Goal: Book appointment/travel/reservation

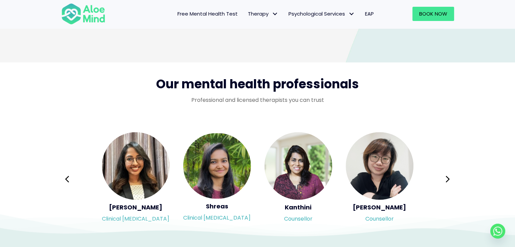
scroll to position [1084, 0]
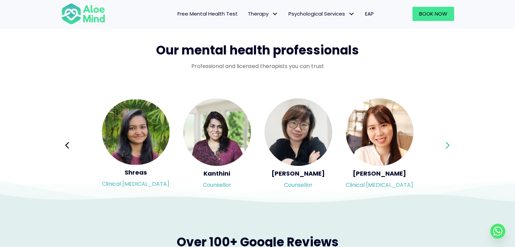
click at [447, 147] on icon at bounding box center [448, 145] width 4 height 6
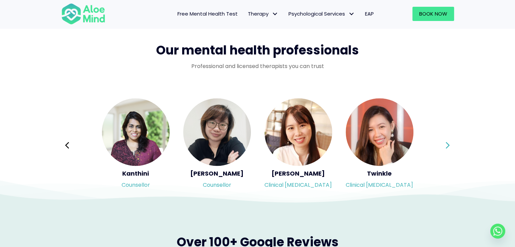
click at [447, 147] on icon at bounding box center [448, 145] width 4 height 6
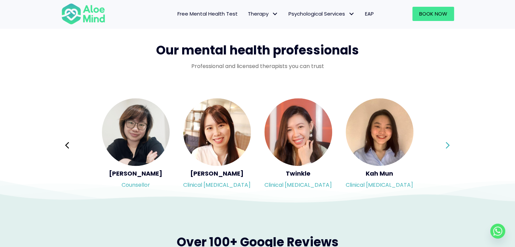
click at [447, 147] on icon at bounding box center [448, 145] width 4 height 6
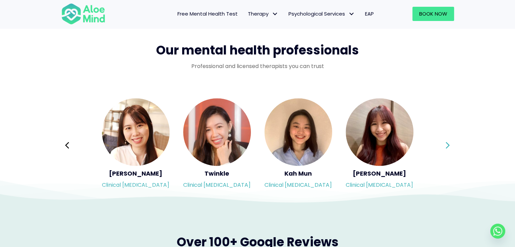
click at [447, 147] on icon at bounding box center [448, 145] width 4 height 6
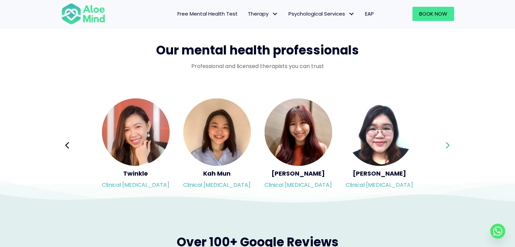
click at [447, 147] on div "Syndy Clinical psychologist Diveena Clinical psychologist Elynna Counsellor Eme…" at bounding box center [257, 146] width 393 height 96
click at [447, 147] on icon at bounding box center [448, 145] width 4 height 6
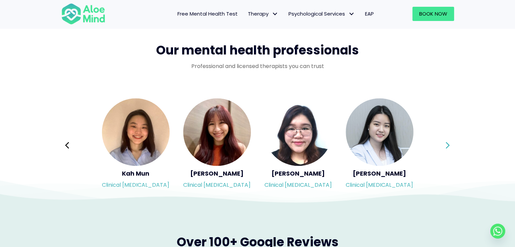
click at [447, 147] on icon at bounding box center [448, 145] width 4 height 6
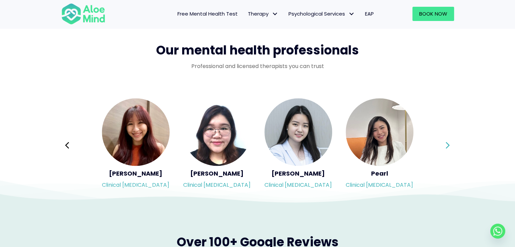
click at [447, 147] on icon at bounding box center [448, 145] width 4 height 6
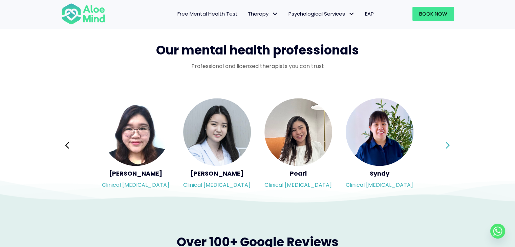
click at [447, 147] on icon at bounding box center [448, 145] width 4 height 6
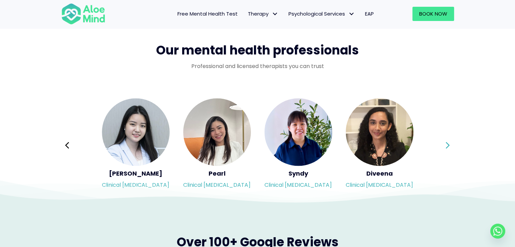
click at [447, 147] on icon at bounding box center [448, 145] width 4 height 6
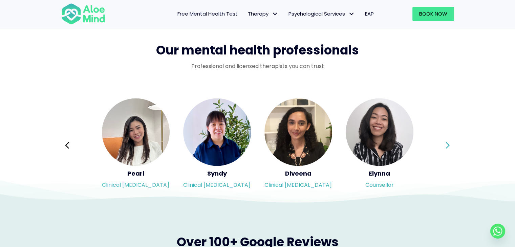
click at [447, 147] on div "Syndy Clinical psychologist Diveena Clinical psychologist Elynna Counsellor Eme…" at bounding box center [257, 146] width 393 height 96
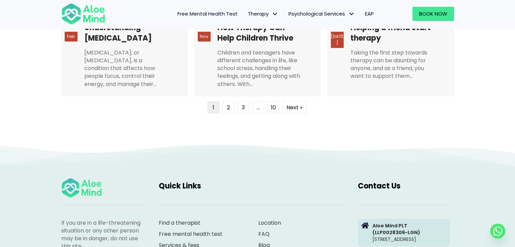
scroll to position [1796, 0]
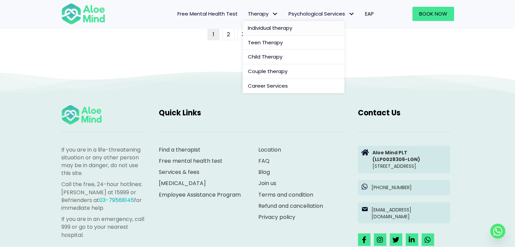
click at [271, 26] on span "Individual therapy" at bounding box center [270, 27] width 44 height 7
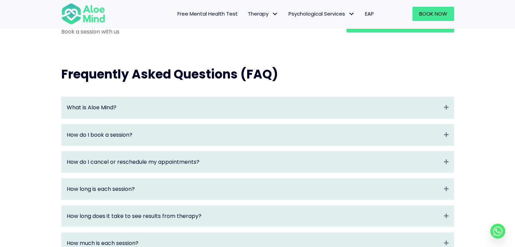
scroll to position [712, 0]
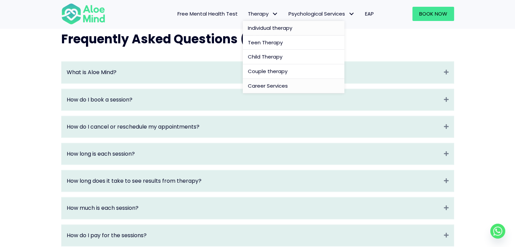
click at [269, 84] on span "Career Services" at bounding box center [268, 85] width 40 height 7
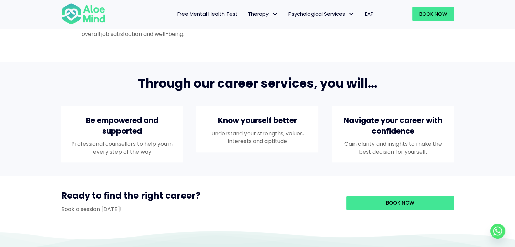
scroll to position [644, 0]
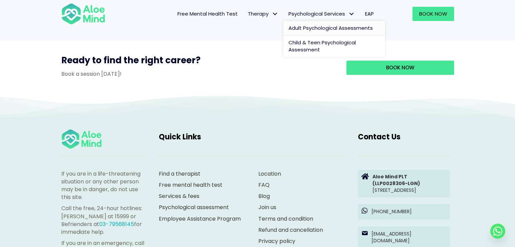
click at [321, 27] on span "Adult Psychological Assessments" at bounding box center [331, 27] width 84 height 7
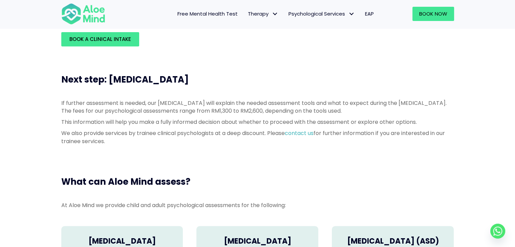
scroll to position [207, 0]
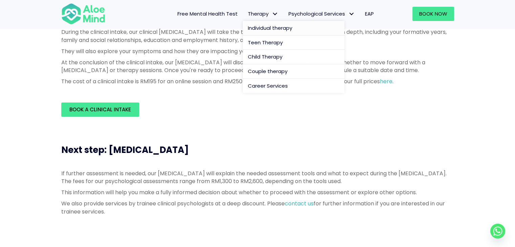
click at [277, 26] on span "Individual therapy" at bounding box center [270, 27] width 44 height 7
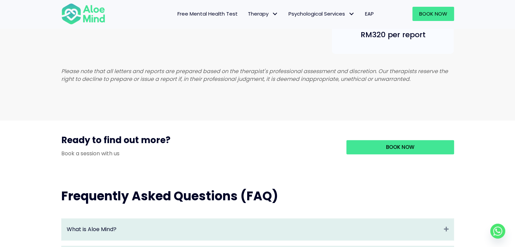
scroll to position [644, 0]
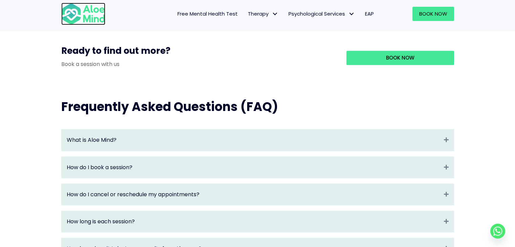
click at [96, 15] on img at bounding box center [83, 14] width 44 height 22
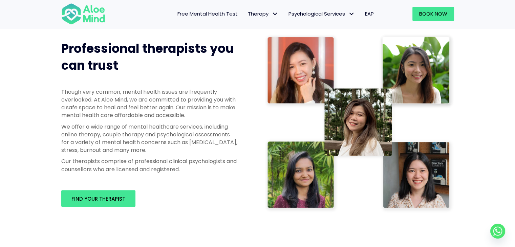
scroll to position [339, 0]
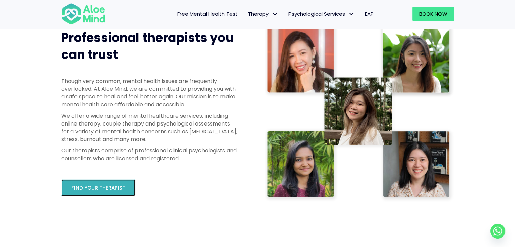
click at [104, 189] on span "Find your therapist" at bounding box center [99, 188] width 54 height 7
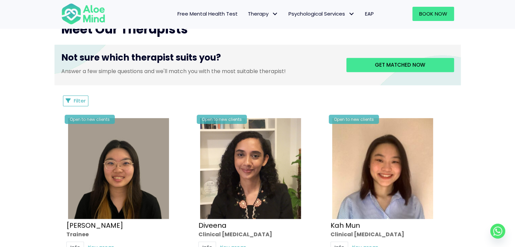
scroll to position [271, 0]
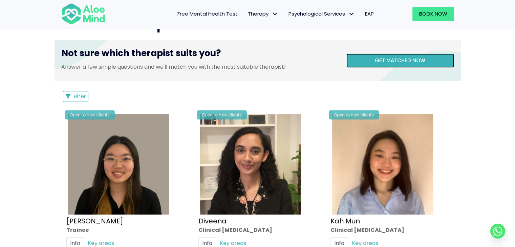
click at [390, 62] on span "Get matched now" at bounding box center [400, 60] width 50 height 7
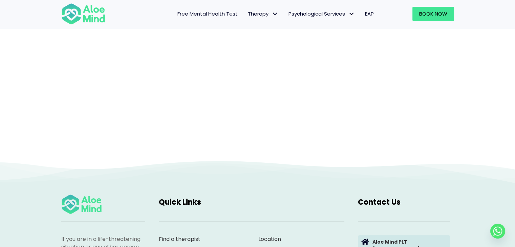
scroll to position [70, 0]
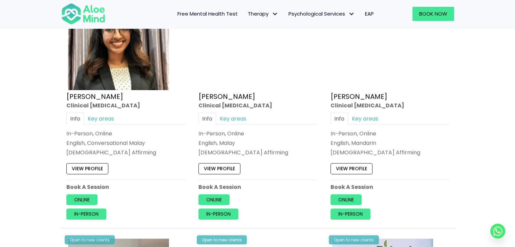
scroll to position [644, 0]
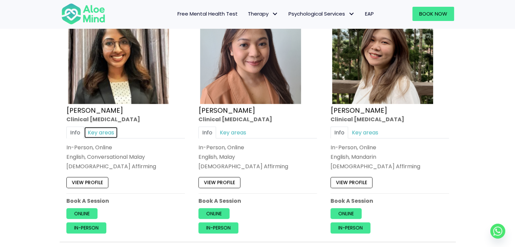
click at [112, 134] on link "Key areas" at bounding box center [101, 133] width 34 height 12
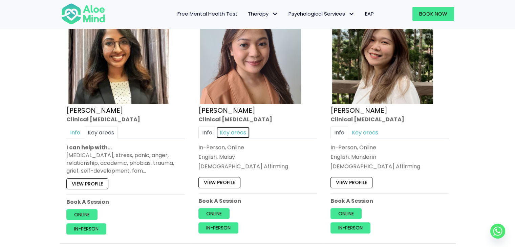
click at [240, 128] on link "Key areas" at bounding box center [233, 133] width 34 height 12
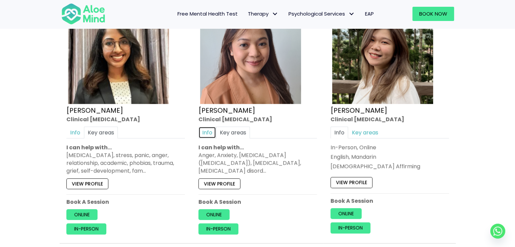
click at [203, 131] on link "Info" at bounding box center [208, 133] width 18 height 12
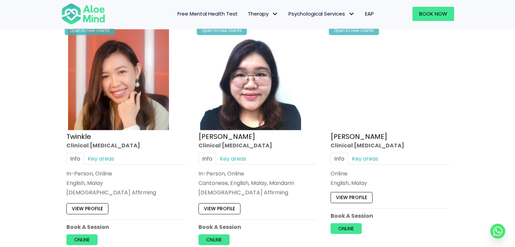
scroll to position [1152, 0]
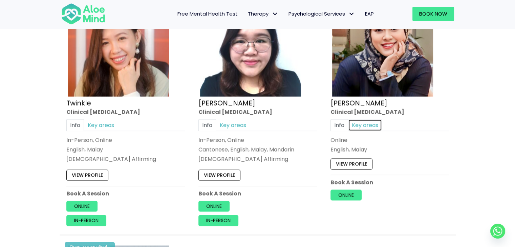
click at [365, 124] on link "Key areas" at bounding box center [365, 125] width 34 height 12
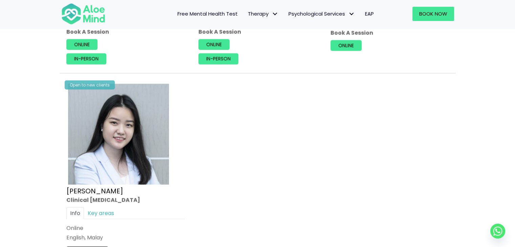
scroll to position [1356, 0]
